Goal: Task Accomplishment & Management: Complete application form

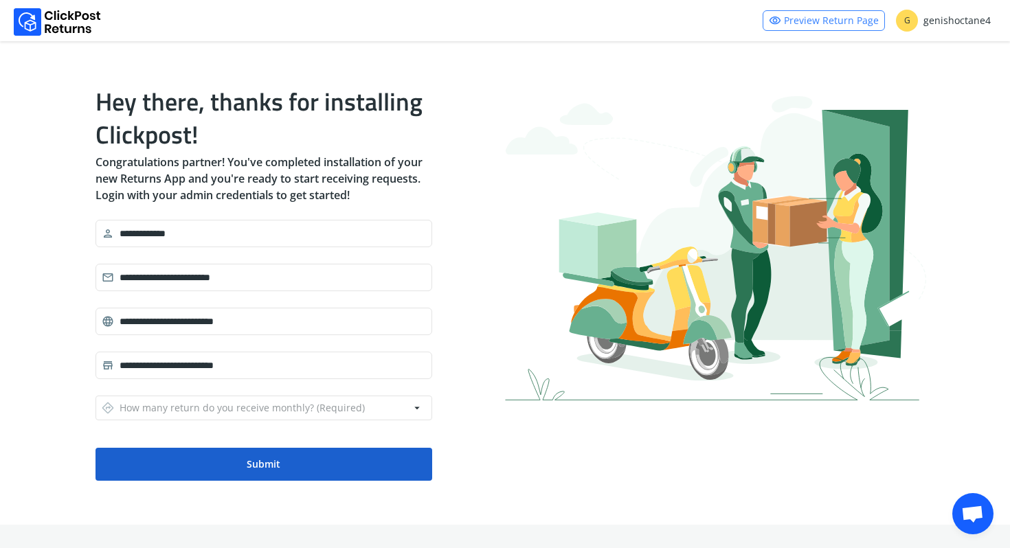
click at [218, 471] on button "Submit" at bounding box center [264, 464] width 337 height 33
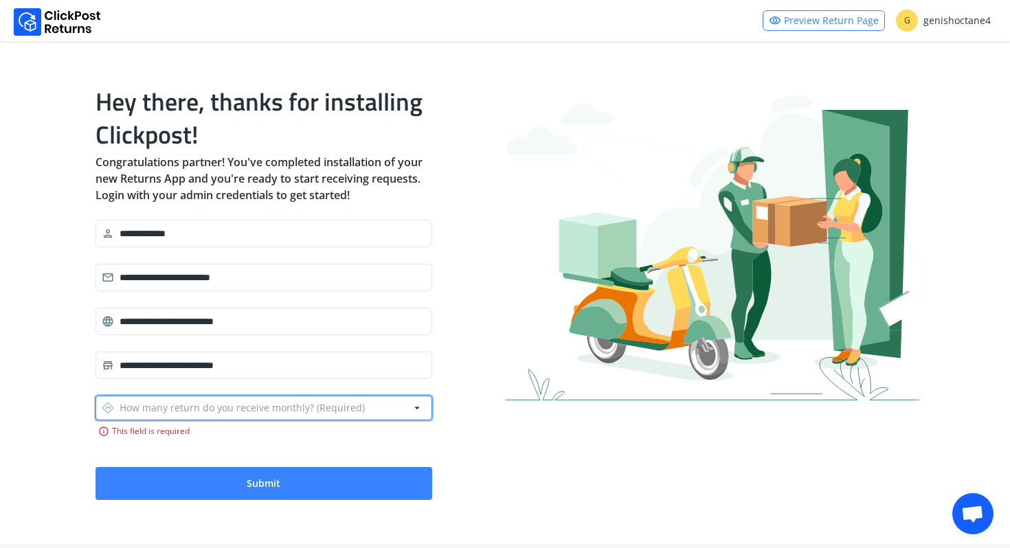
click at [234, 403] on div "directions How many return do you receive monthly? (Required)" at bounding box center [233, 408] width 263 height 19
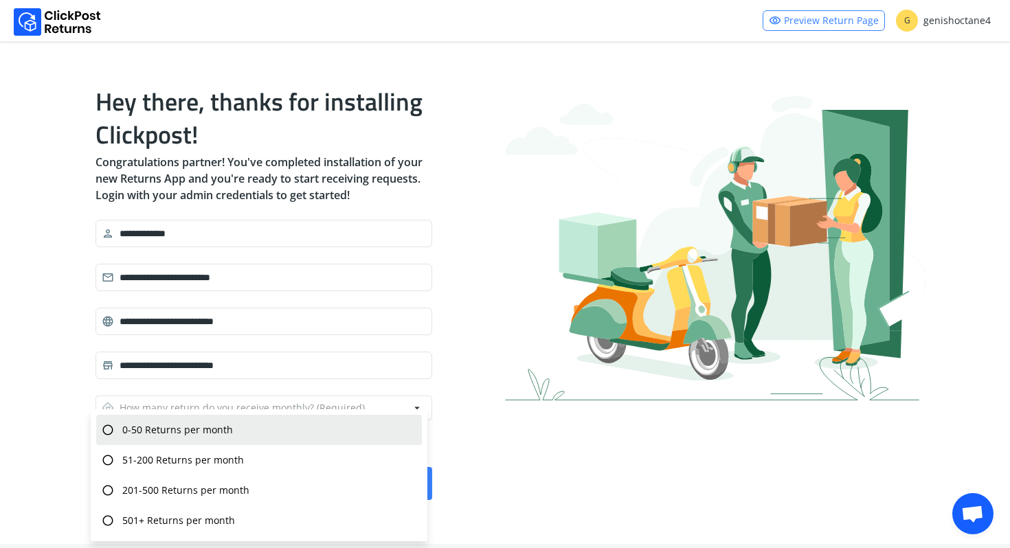
click at [210, 437] on div "radio_button_unchecked 0-50 Returns per month" at bounding box center [259, 430] width 326 height 30
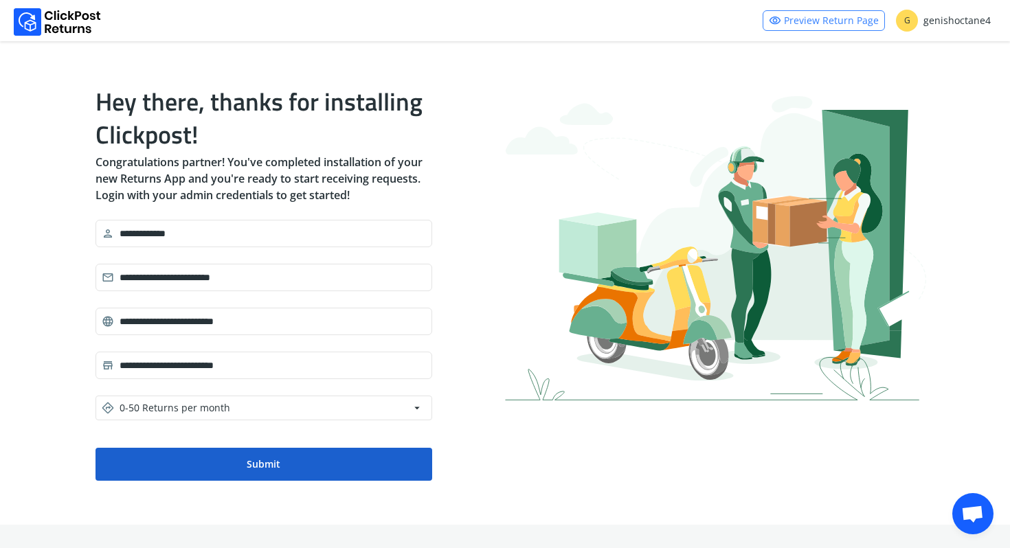
click at [227, 467] on button "Submit" at bounding box center [264, 464] width 337 height 33
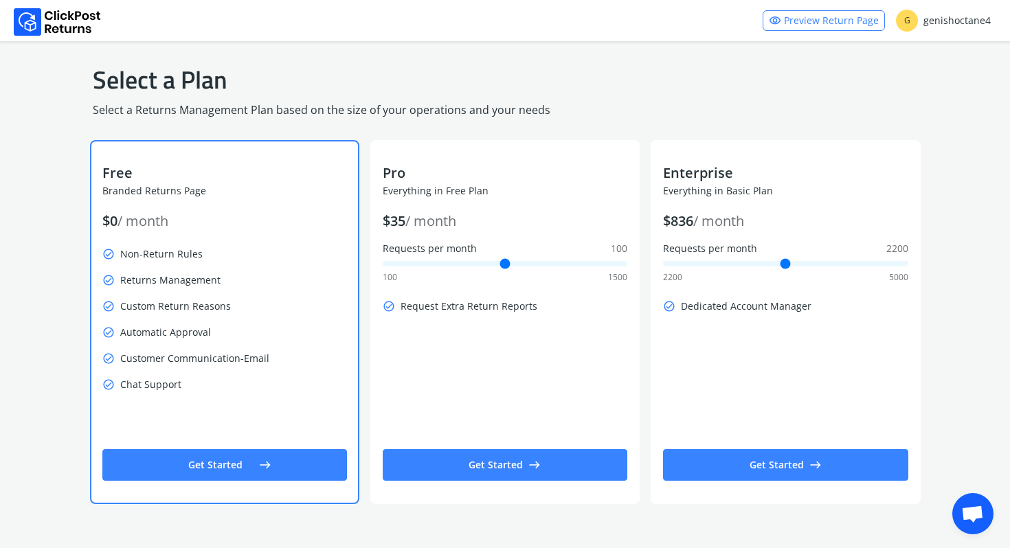
click at [230, 470] on button "Get Started east" at bounding box center [224, 465] width 245 height 32
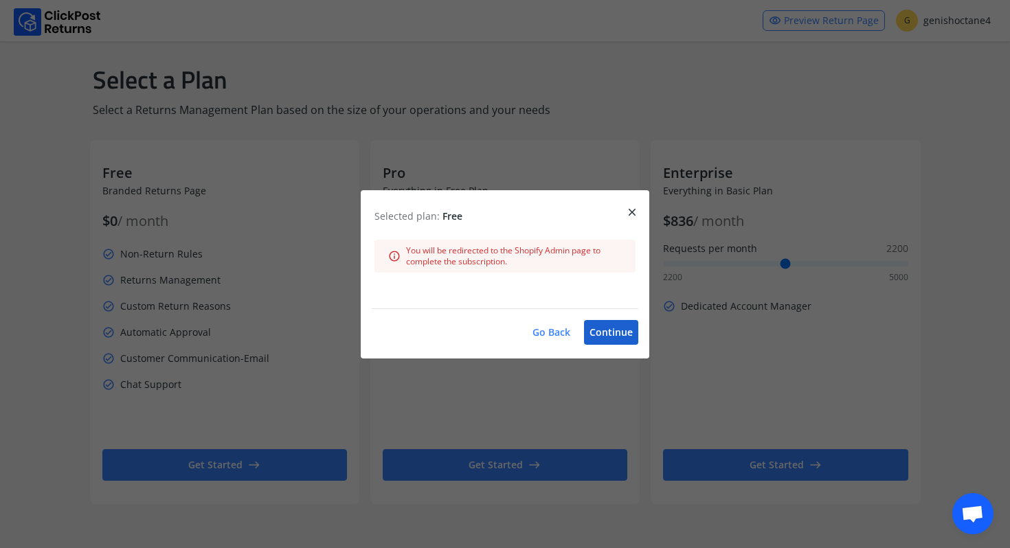
click at [606, 326] on button "Continue" at bounding box center [611, 332] width 54 height 25
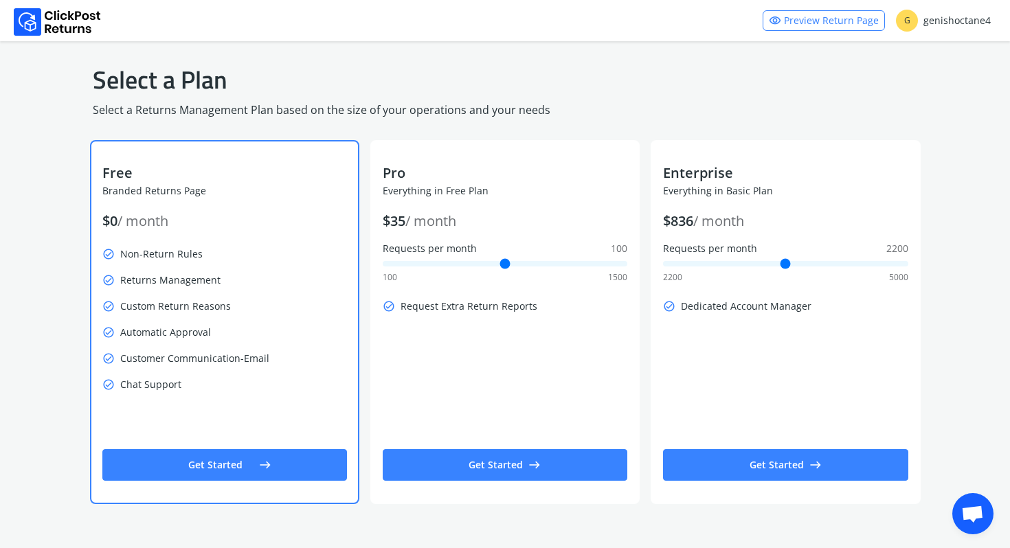
click at [221, 465] on button "Get Started east" at bounding box center [224, 465] width 245 height 32
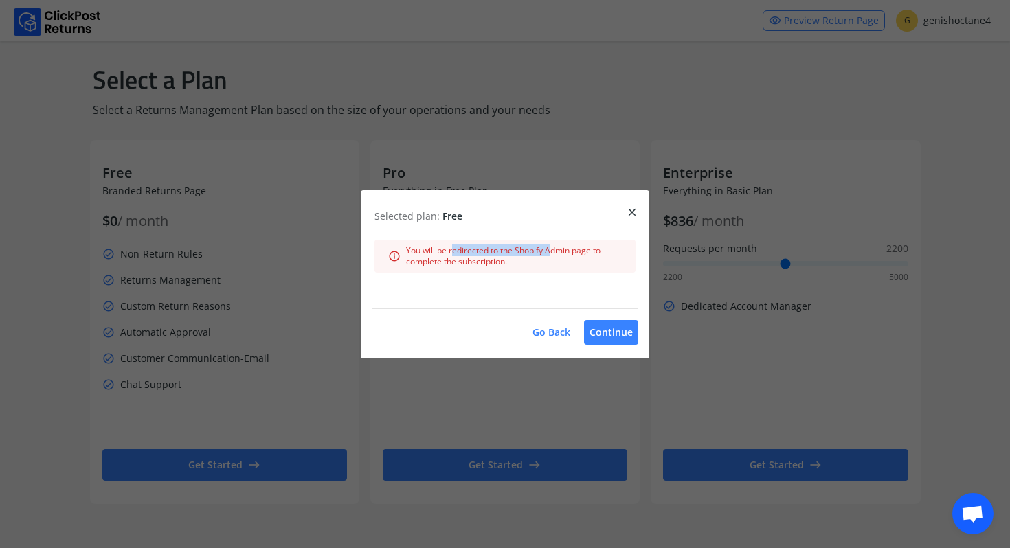
drag, startPoint x: 451, startPoint y: 254, endPoint x: 549, endPoint y: 253, distance: 97.6
click at [549, 253] on span "You will be redirected to the Shopify Admin page to complete the subscription." at bounding box center [514, 256] width 216 height 22
click at [600, 328] on button "Continue" at bounding box center [611, 332] width 54 height 25
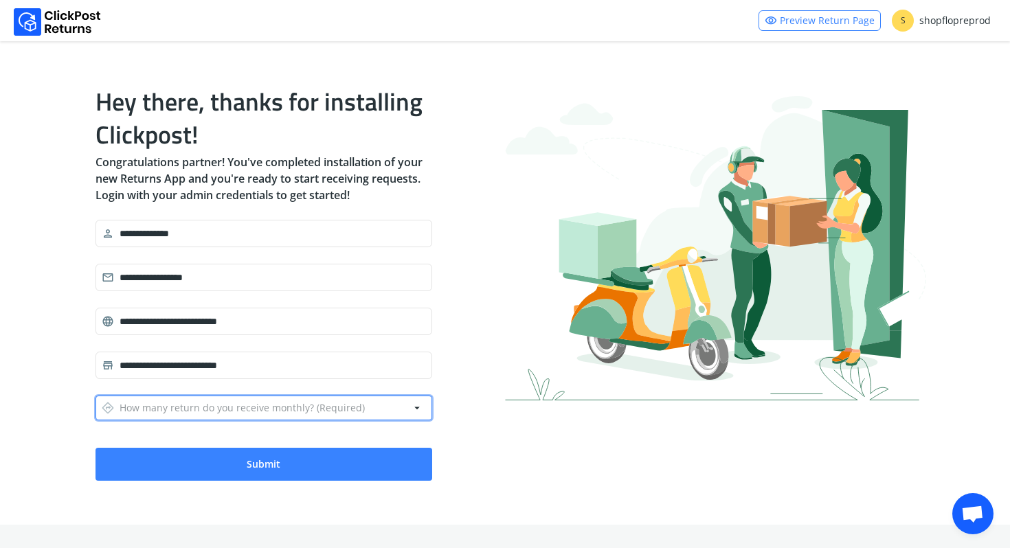
click at [241, 407] on div "directions How many return do you receive monthly? (Required)" at bounding box center [233, 408] width 263 height 19
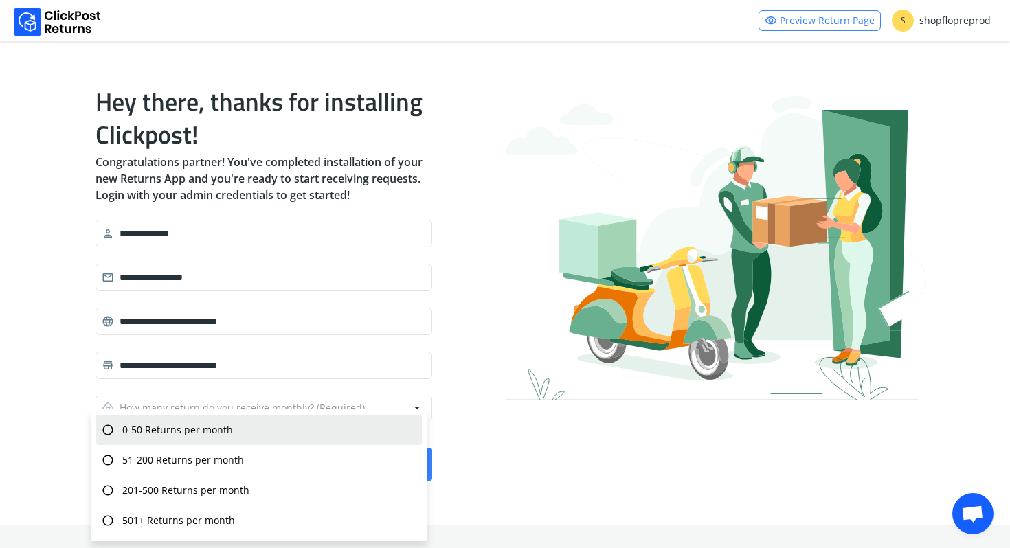
click at [207, 438] on div "radio_button_unchecked 0-50 Returns per month" at bounding box center [259, 430] width 326 height 30
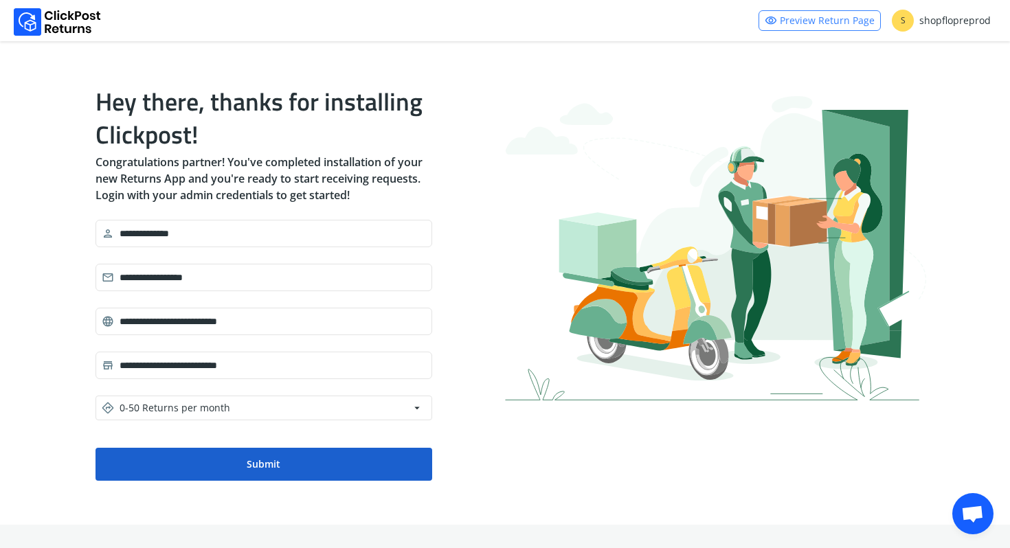
click at [225, 469] on button "Submit" at bounding box center [264, 464] width 337 height 33
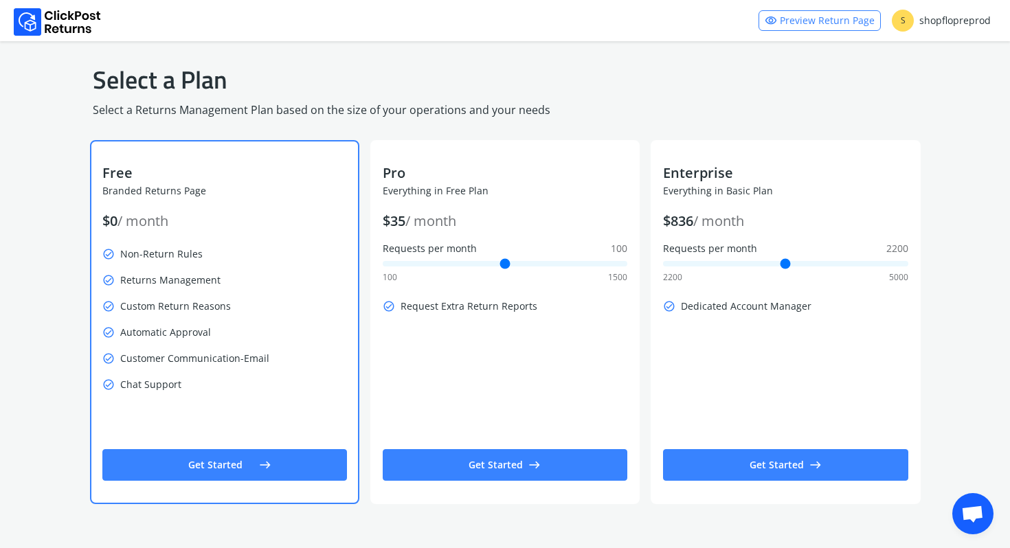
click at [273, 462] on button "Get Started east" at bounding box center [224, 465] width 245 height 32
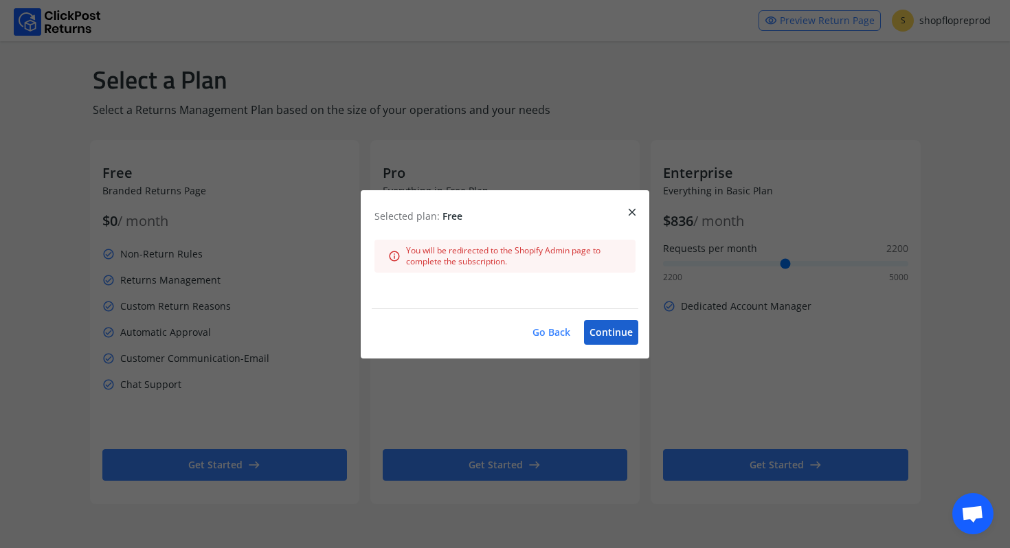
click at [607, 325] on button "Continue" at bounding box center [611, 332] width 54 height 25
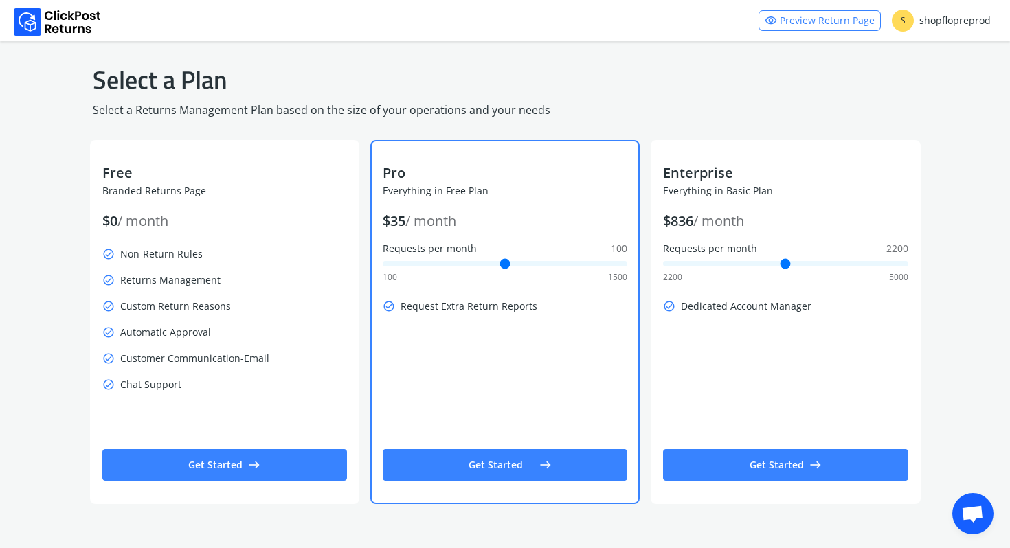
click at [469, 464] on button "Get Started east" at bounding box center [505, 465] width 245 height 32
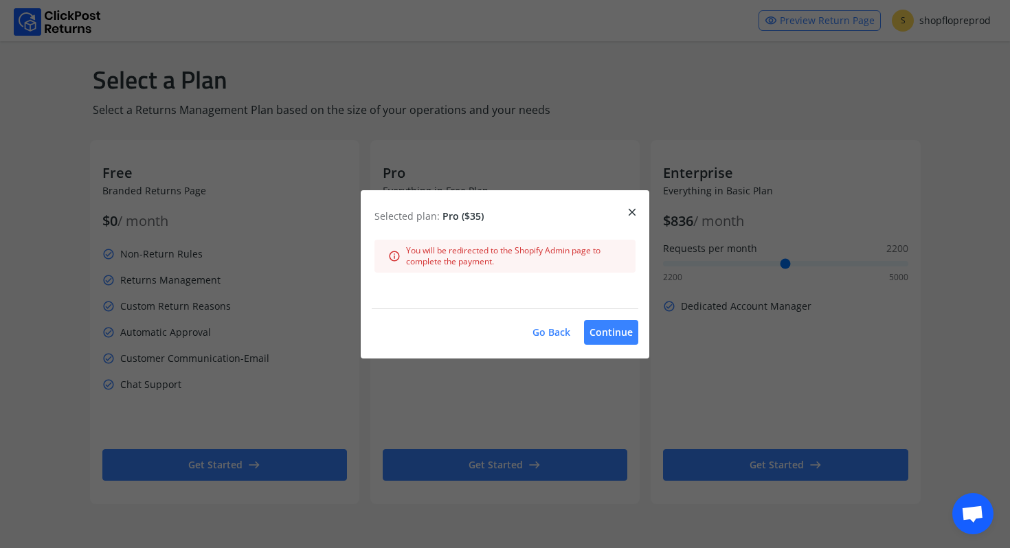
click at [634, 219] on span "close" at bounding box center [632, 212] width 12 height 19
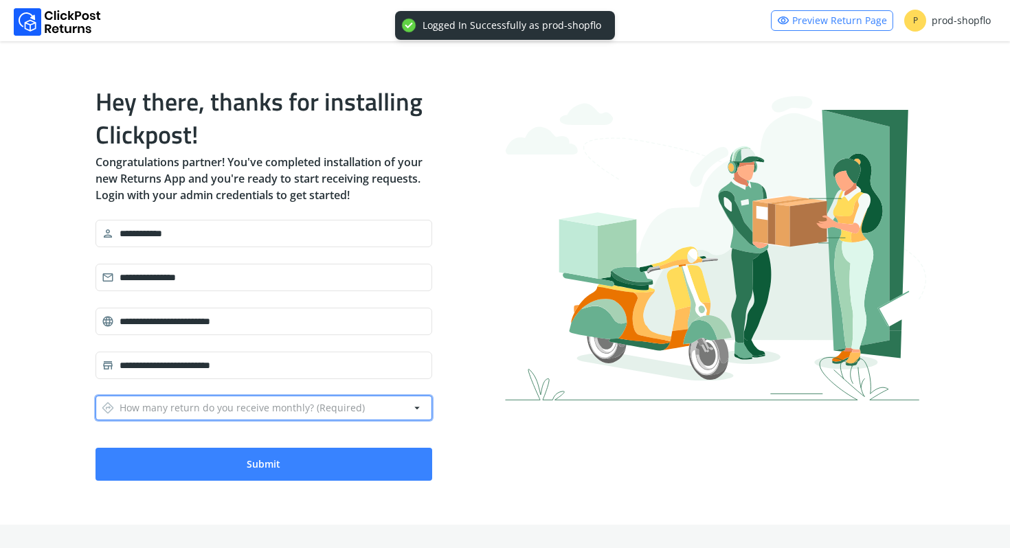
click at [268, 401] on div "directions How many return do you receive monthly? (Required)" at bounding box center [233, 408] width 263 height 19
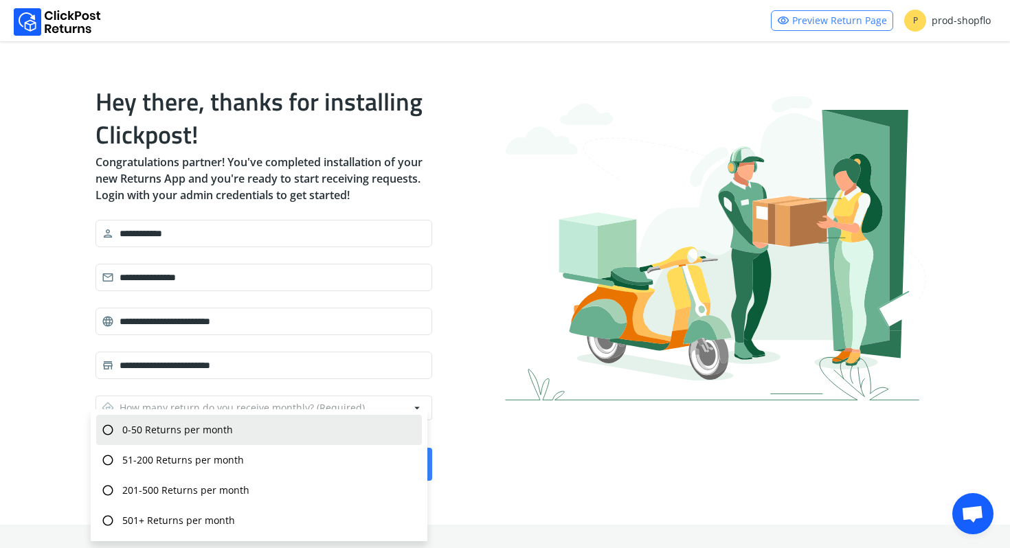
click at [233, 442] on div "radio_button_unchecked 0-50 Returns per month" at bounding box center [259, 430] width 326 height 30
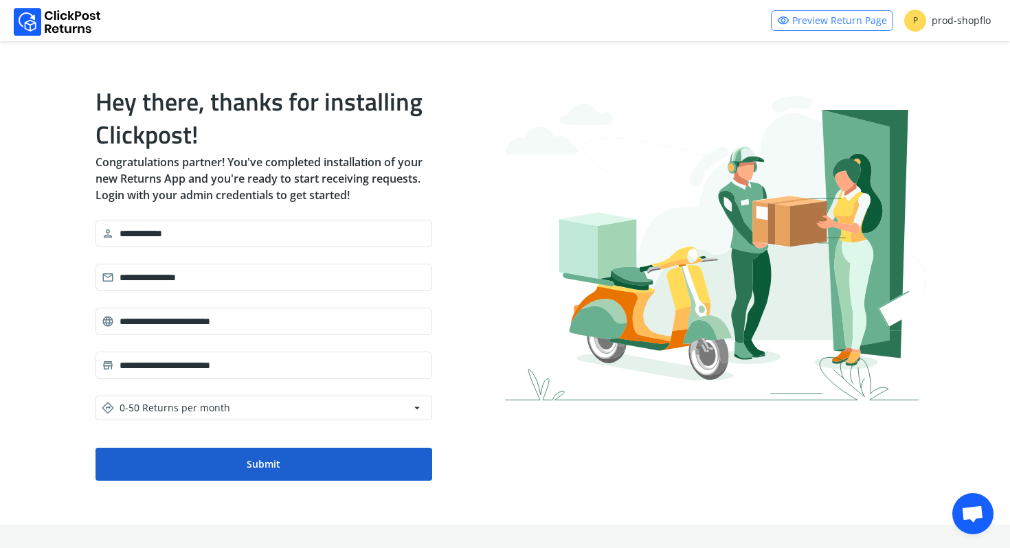
click at [224, 476] on button "Submit" at bounding box center [264, 464] width 337 height 33
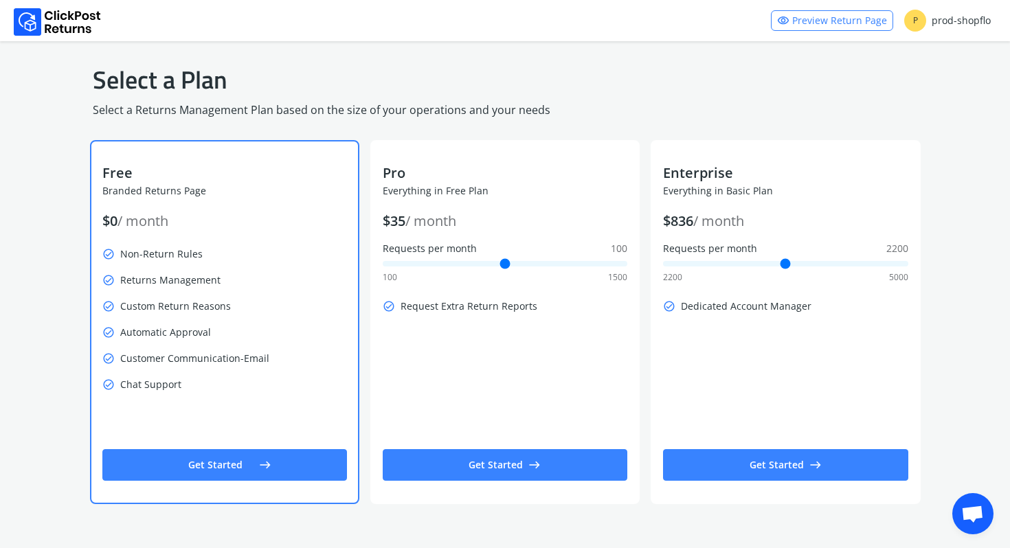
click at [205, 358] on p "check_circle Customer Communication-Email" at bounding box center [224, 358] width 245 height 19
click at [222, 467] on button "Get Started east" at bounding box center [224, 465] width 245 height 32
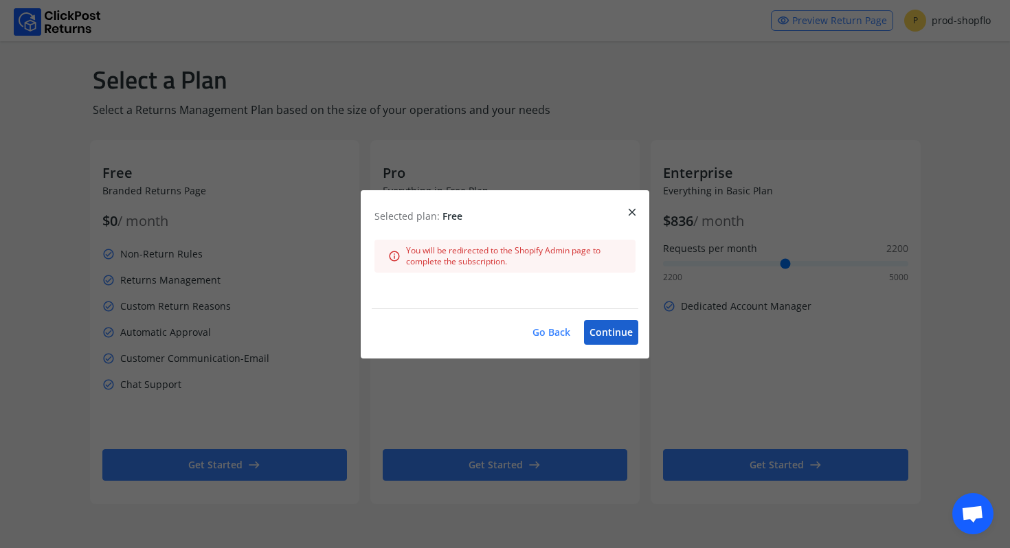
click at [612, 333] on button "Continue" at bounding box center [611, 332] width 54 height 25
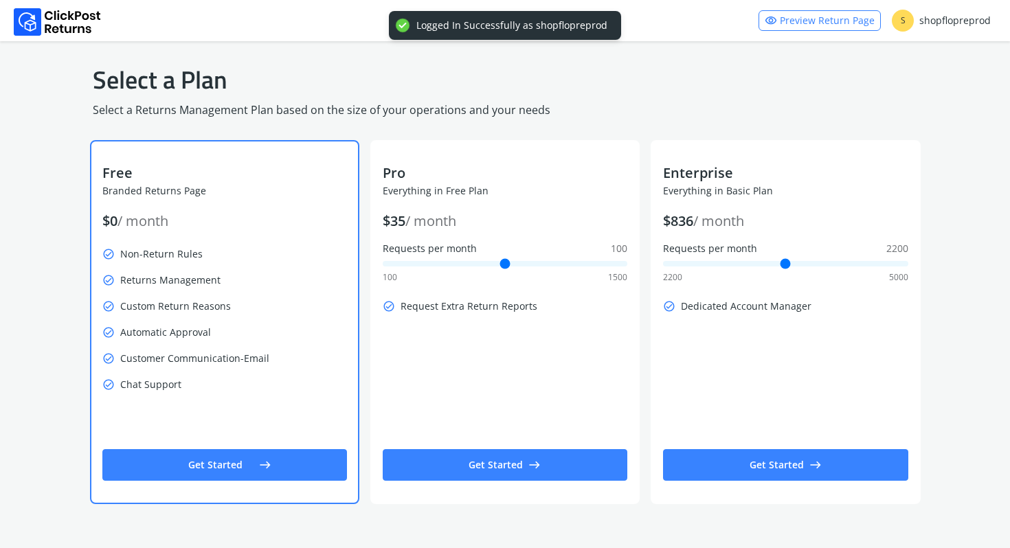
click at [199, 454] on button "Get Started east" at bounding box center [224, 465] width 245 height 32
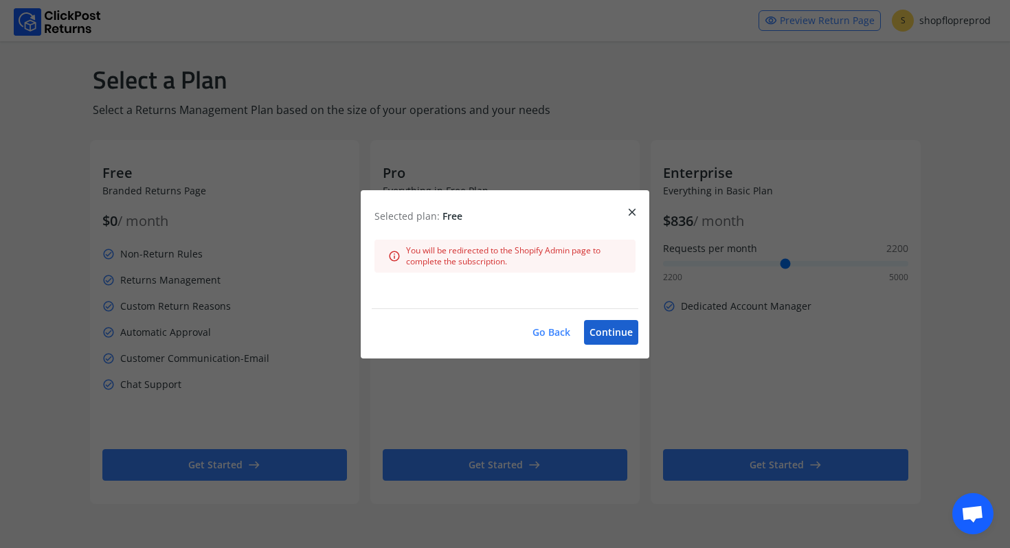
click at [630, 340] on button "Continue" at bounding box center [611, 332] width 54 height 25
